Goal: Find specific page/section: Find specific page/section

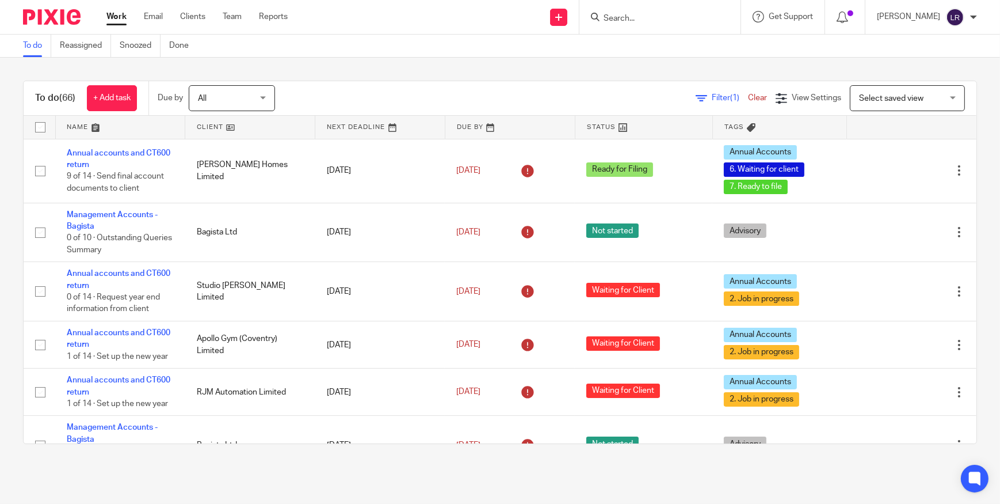
scroll to position [3198, 0]
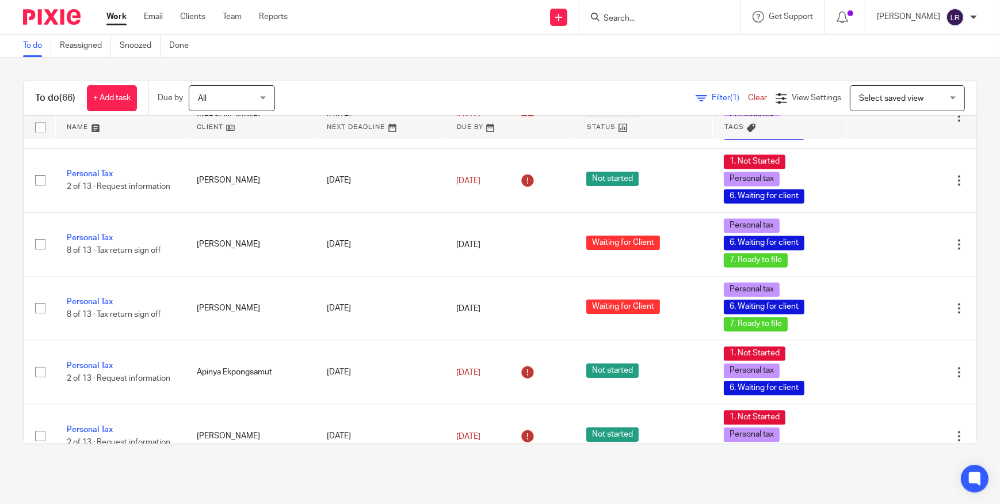
click at [630, 20] on input "Search" at bounding box center [655, 19] width 104 height 10
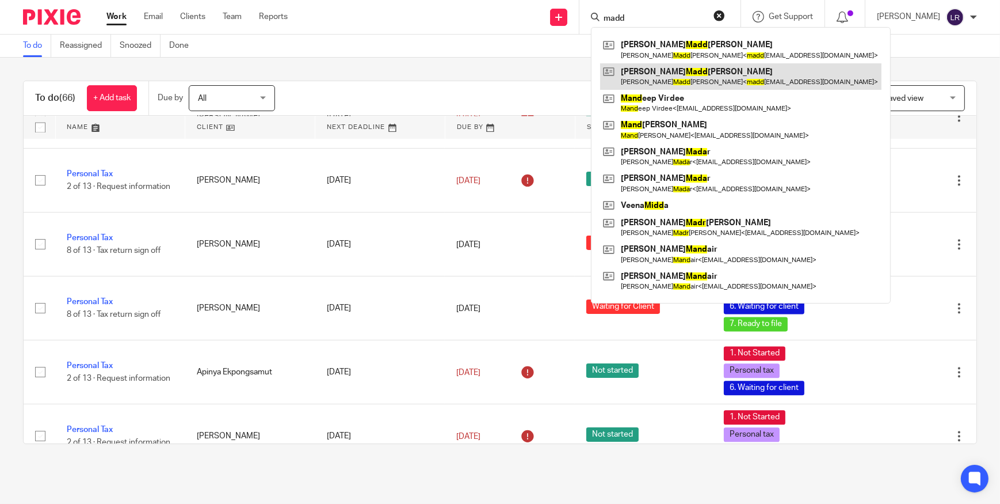
type input "madd"
click at [671, 82] on link at bounding box center [740, 76] width 281 height 26
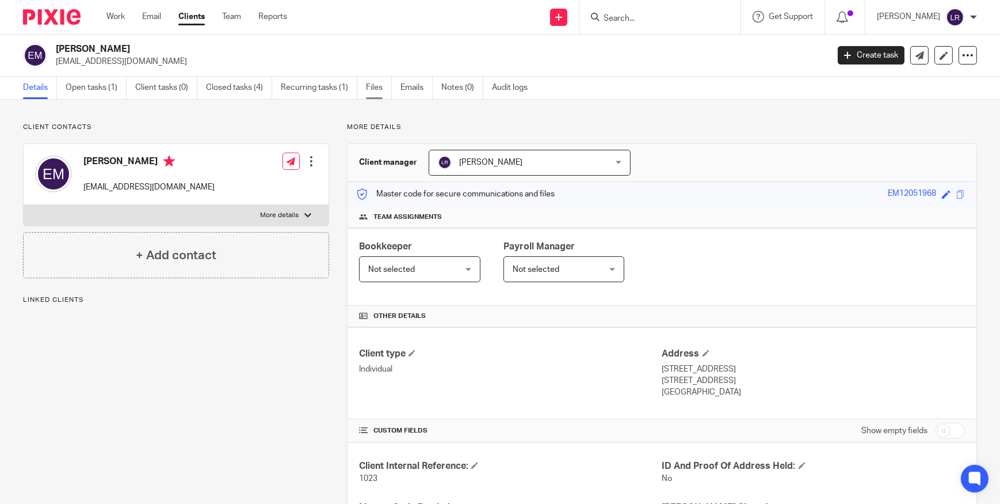
click at [376, 90] on link "Files" at bounding box center [379, 88] width 26 height 22
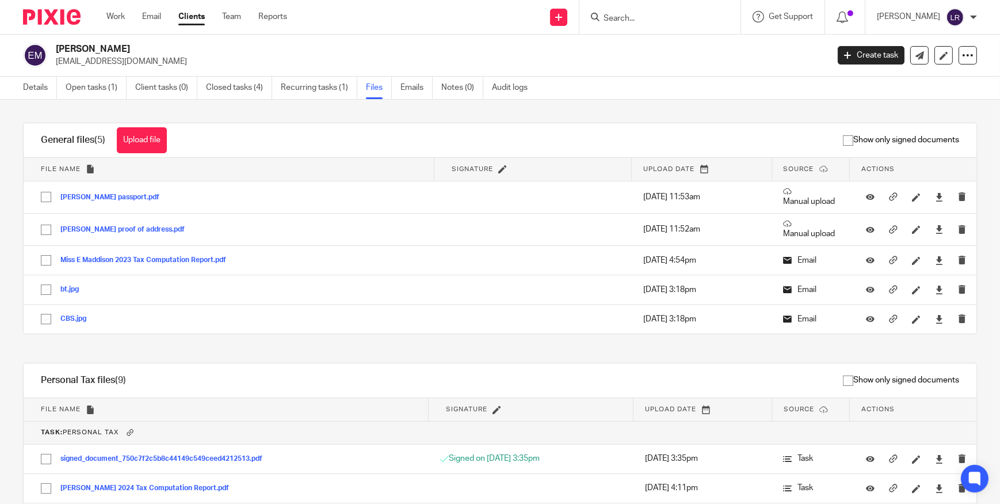
click at [658, 14] on input "Search" at bounding box center [655, 19] width 104 height 10
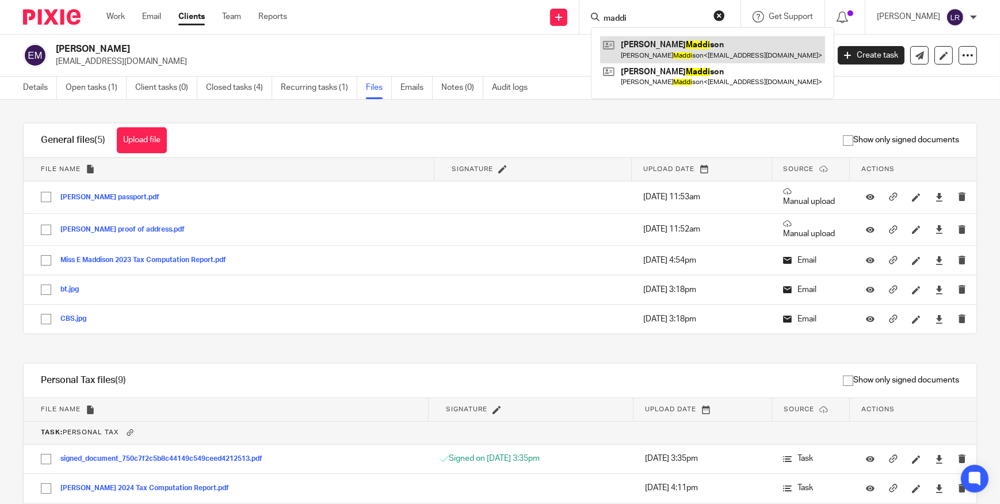
type input "maddi"
click at [673, 47] on link at bounding box center [712, 49] width 225 height 26
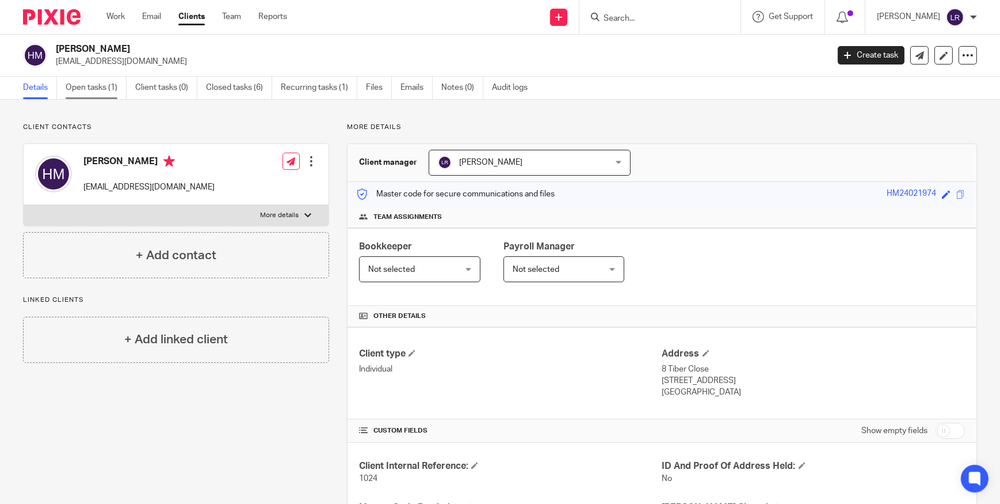
click at [93, 86] on link "Open tasks (1)" at bounding box center [96, 88] width 61 height 22
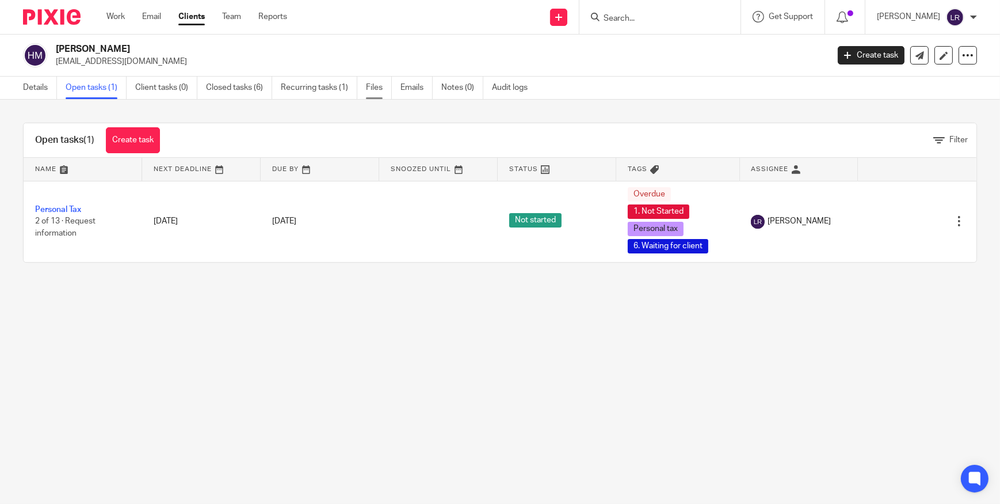
click at [376, 86] on link "Files" at bounding box center [379, 88] width 26 height 22
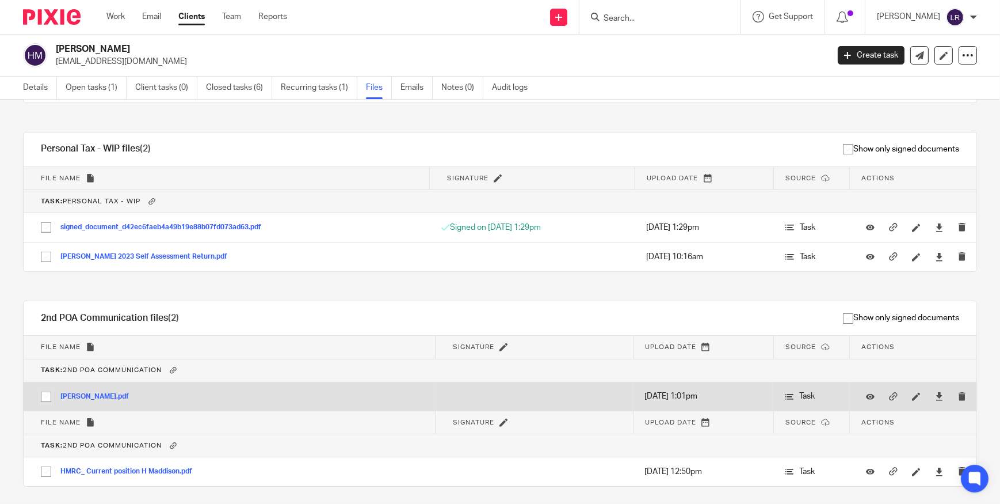
scroll to position [833, 0]
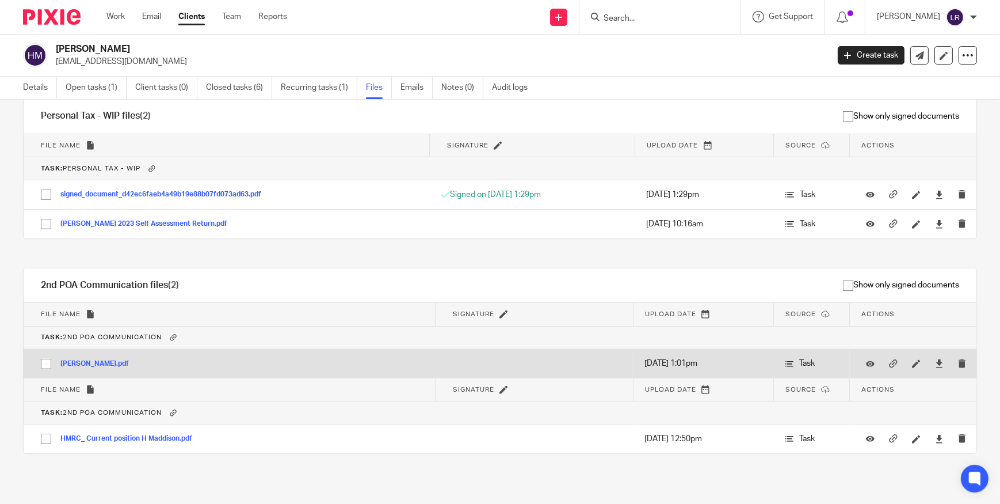
click at [91, 360] on button "[PERSON_NAME].pdf" at bounding box center [98, 364] width 77 height 8
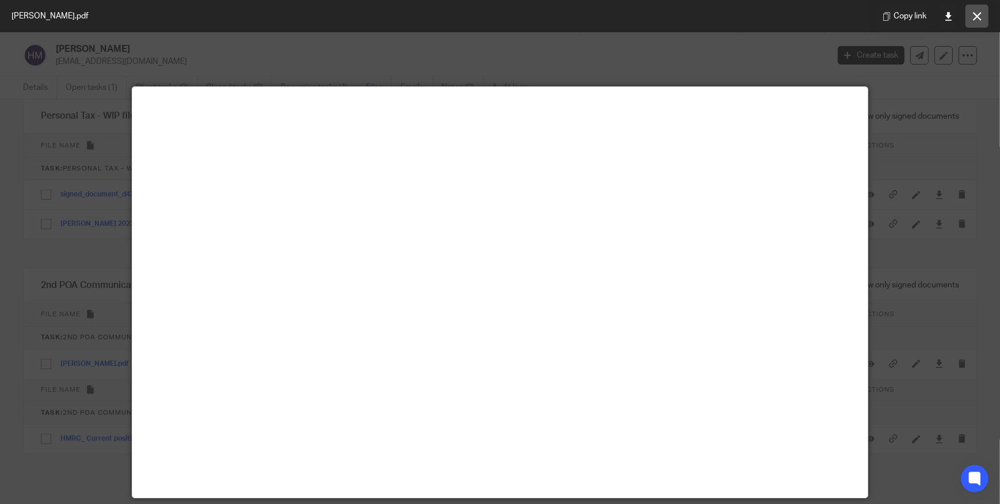
click at [981, 16] on icon at bounding box center [977, 16] width 9 height 9
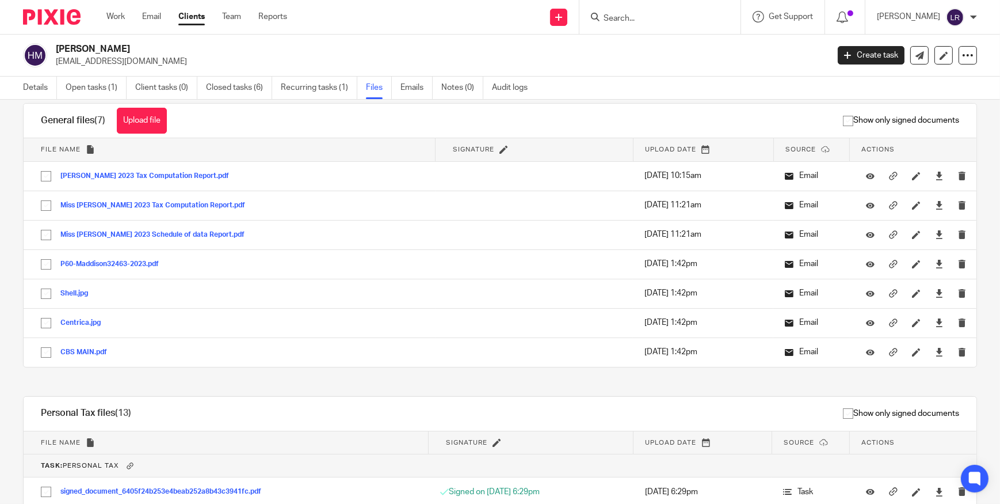
scroll to position [0, 0]
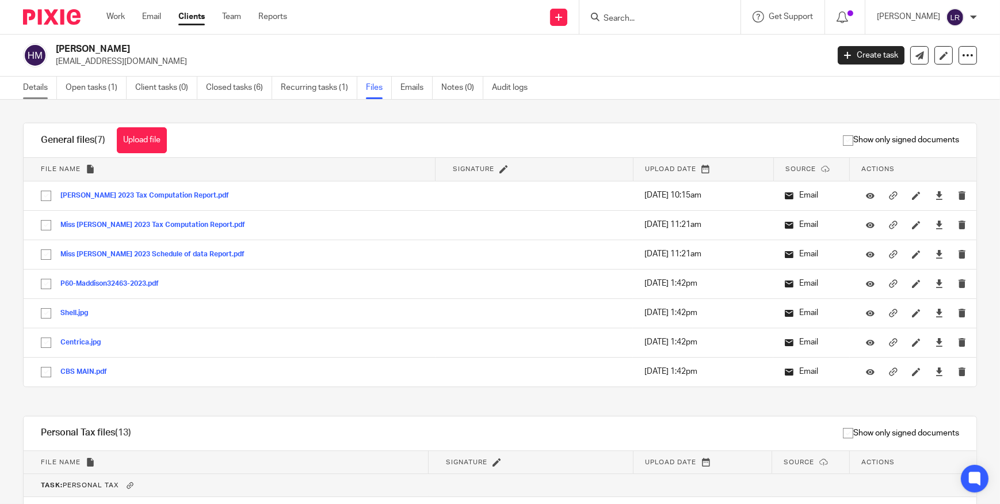
click at [37, 90] on link "Details" at bounding box center [40, 88] width 34 height 22
